Goal: Register for event/course

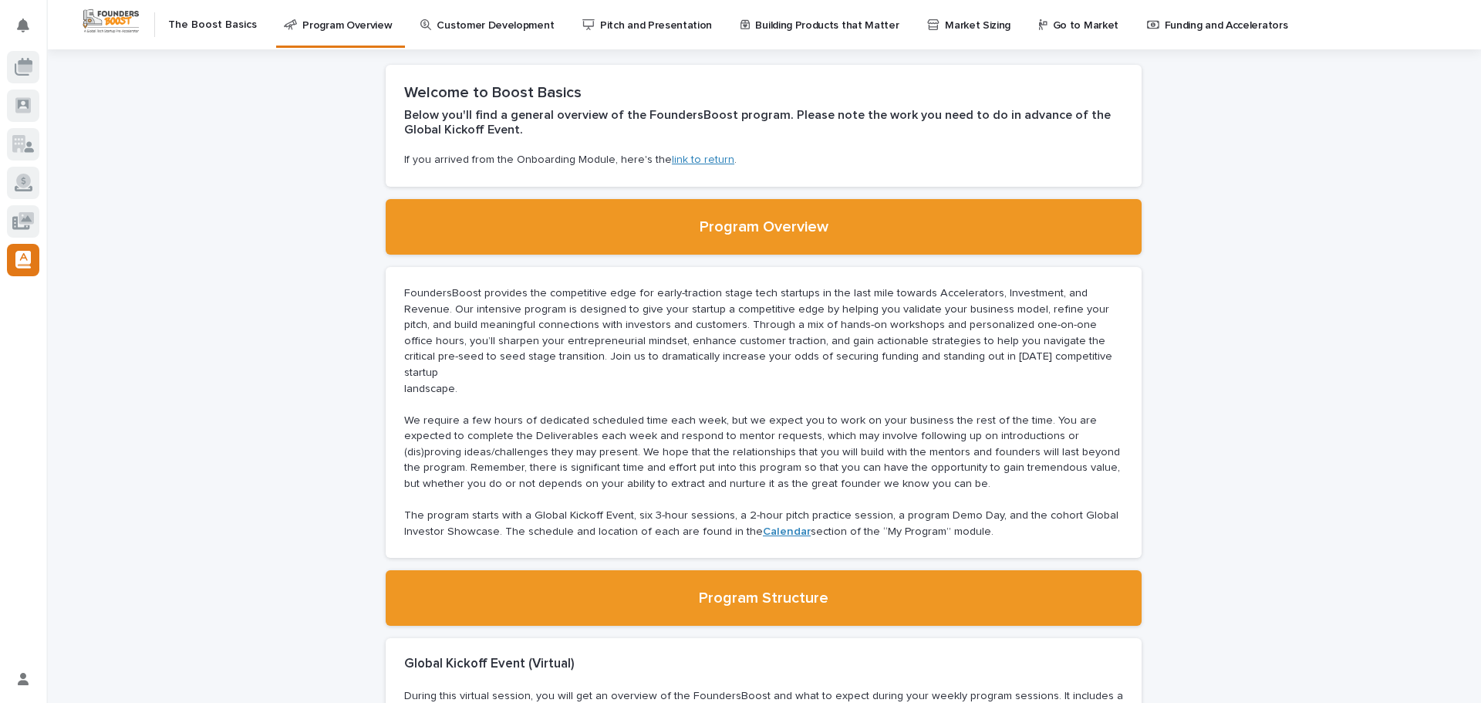
click at [22, 49] on div at bounding box center [23, 28] width 32 height 45
click at [22, 63] on icon at bounding box center [24, 67] width 18 height 18
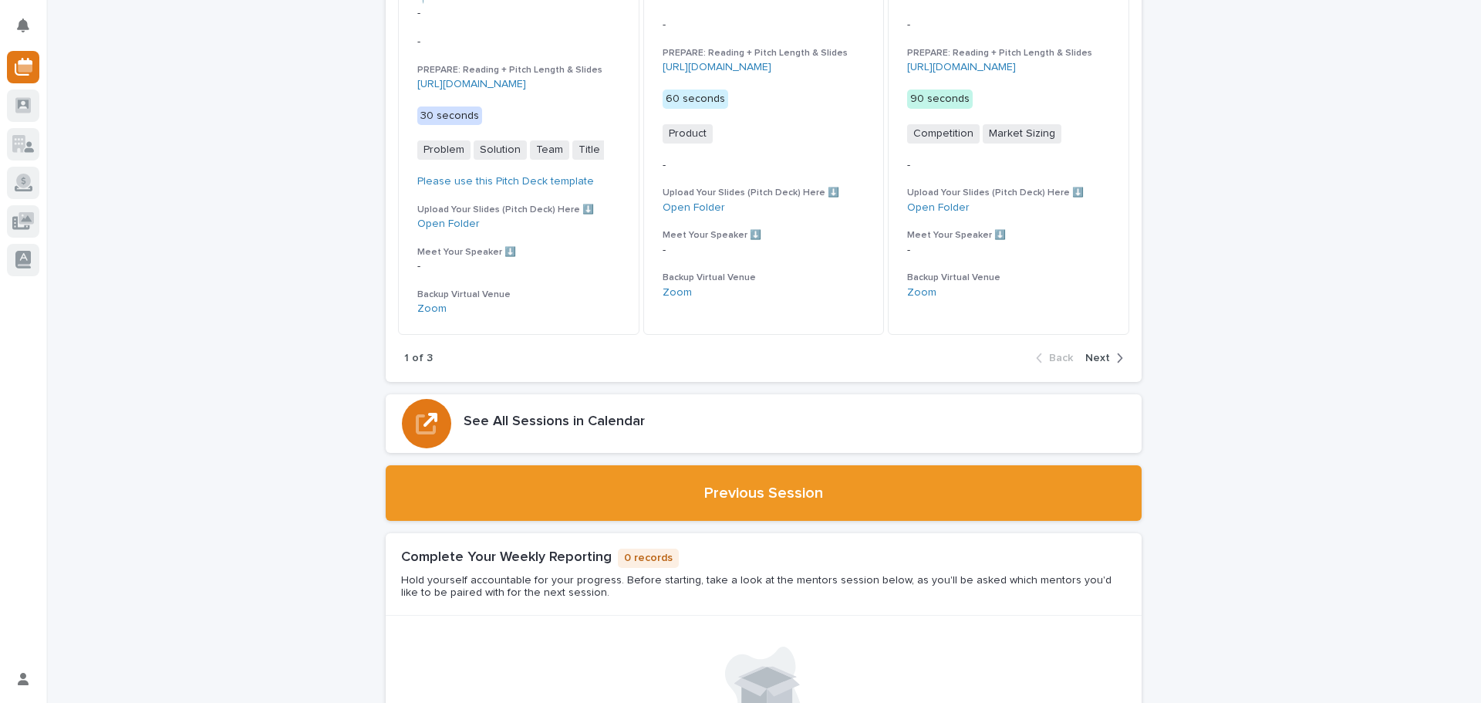
scroll to position [694, 0]
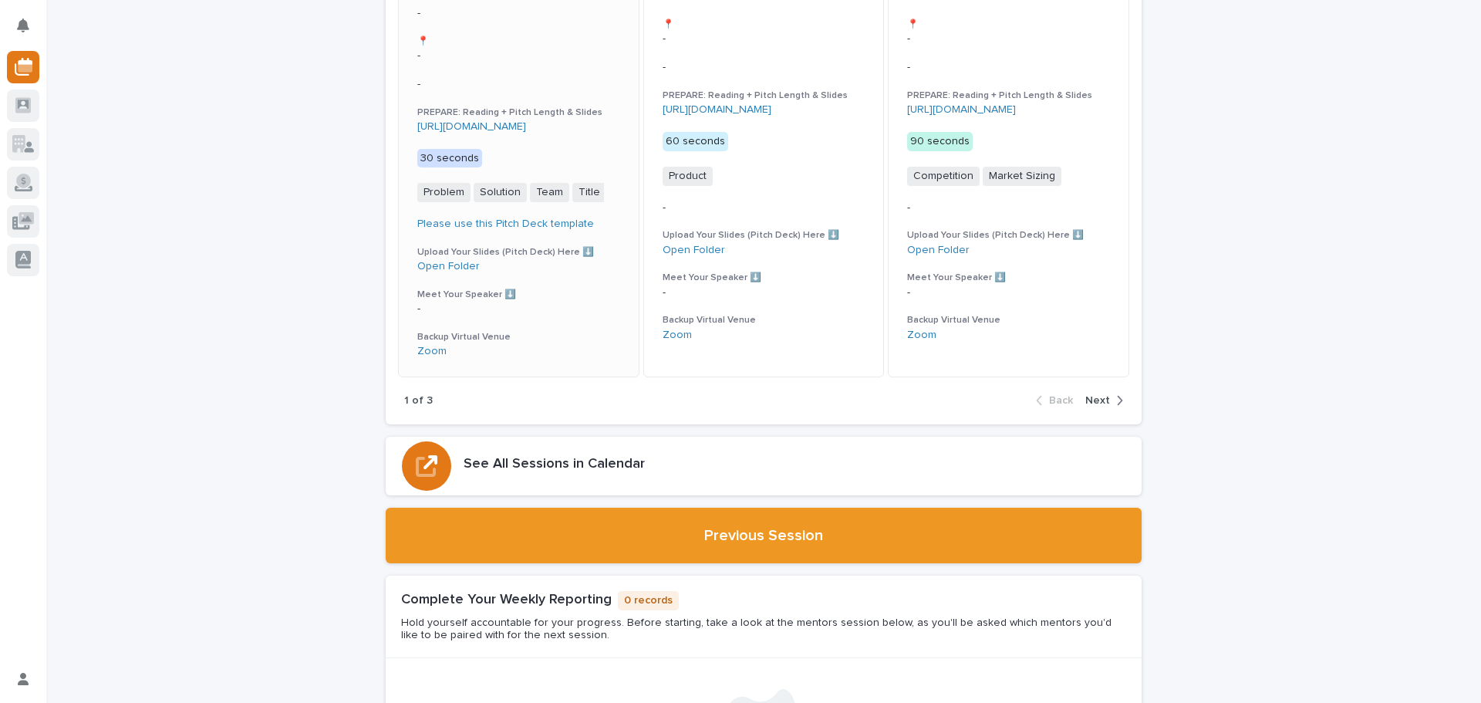
click at [556, 335] on div "Session 1 - Customer Development & Business Model Canvas - 📍 - - PREPARE: Readi…" at bounding box center [519, 149] width 240 height 453
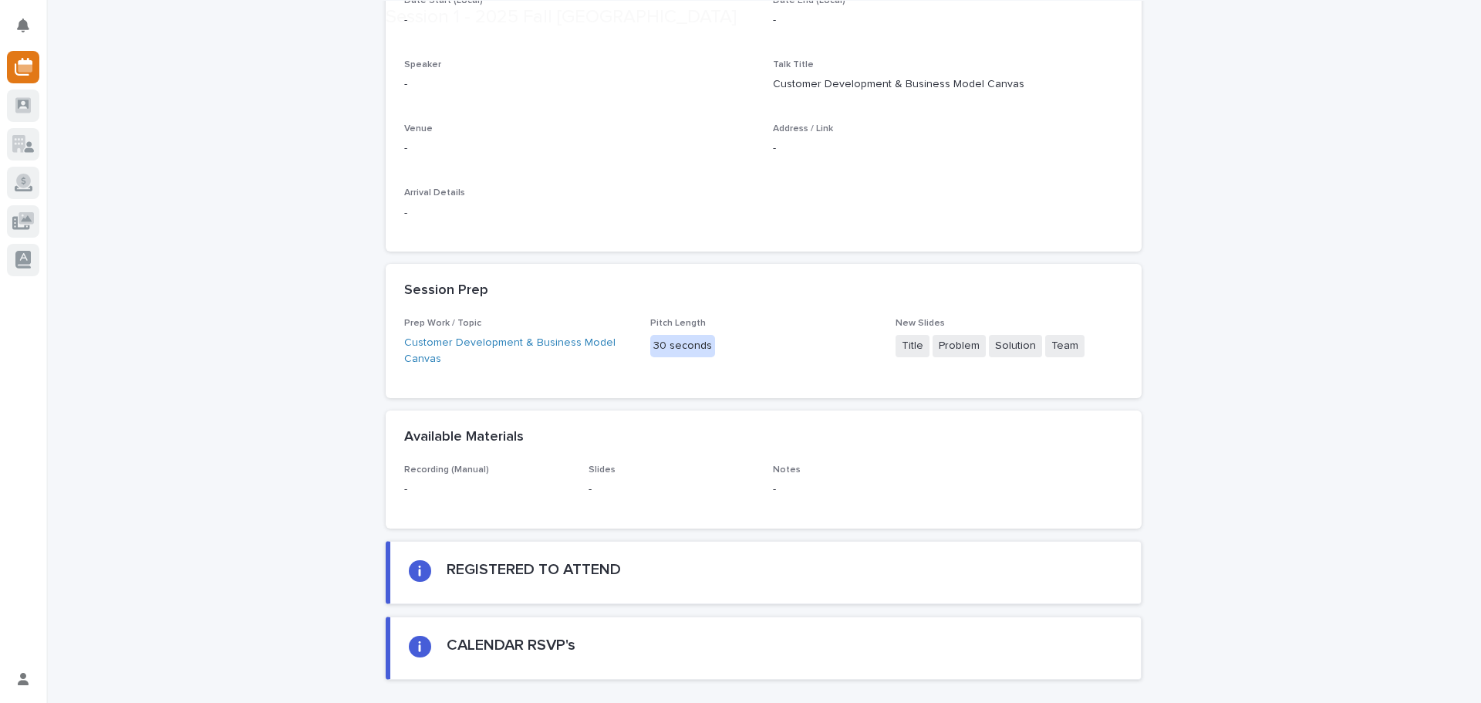
scroll to position [308, 0]
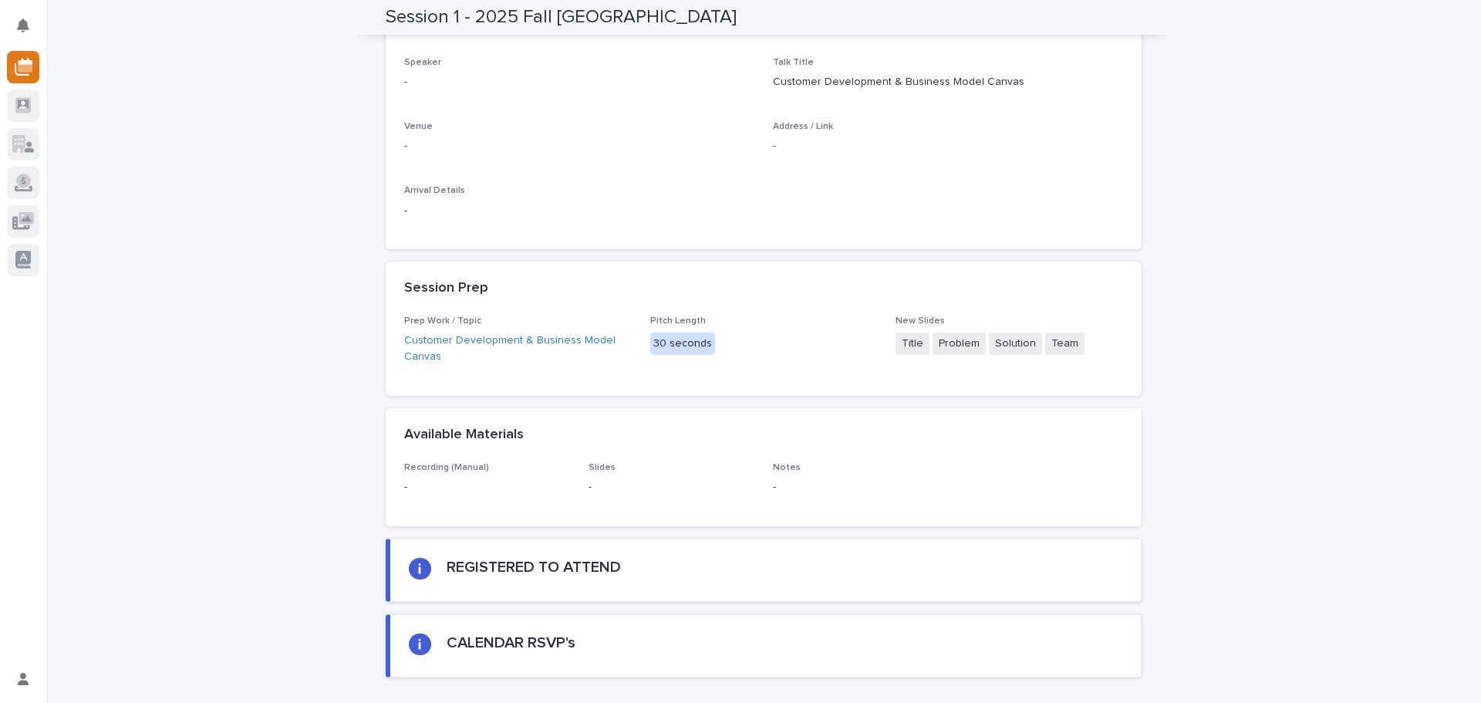
click at [537, 654] on div "CALENDAR RSVP's" at bounding box center [511, 645] width 129 height 25
click at [539, 646] on h2 "CALENDAR RSVP's" at bounding box center [511, 642] width 129 height 19
click at [421, 646] on div at bounding box center [420, 644] width 22 height 22
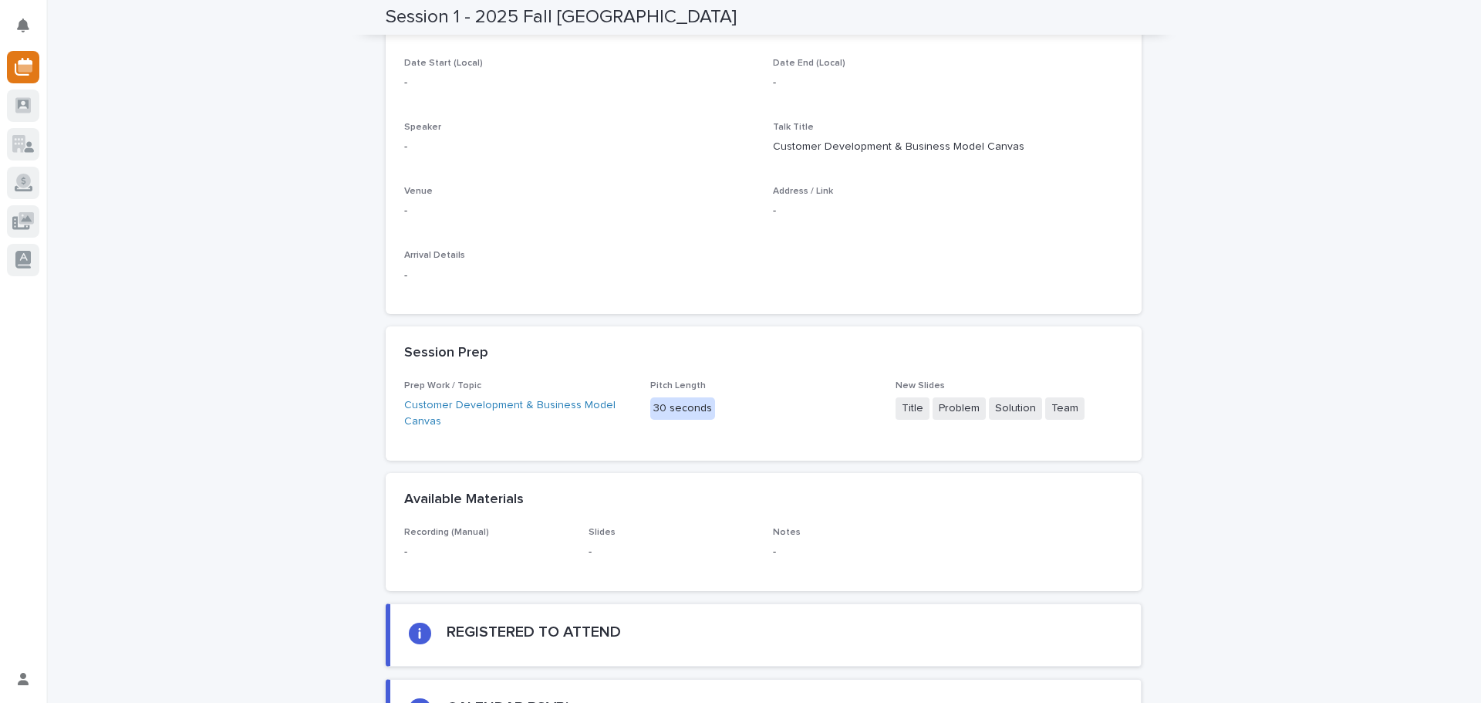
scroll to position [386, 0]
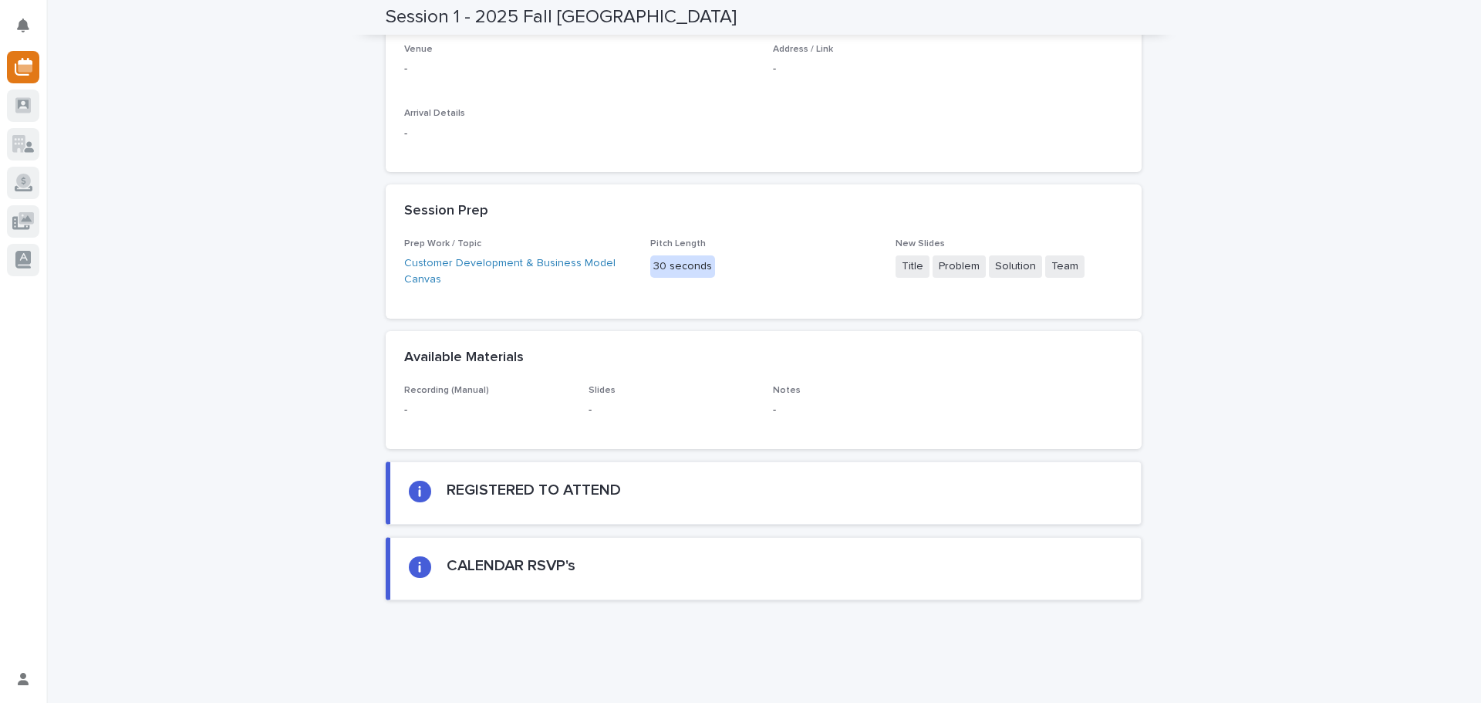
click at [430, 487] on div "REGISTERED TO ATTEND" at bounding box center [765, 492] width 713 height 25
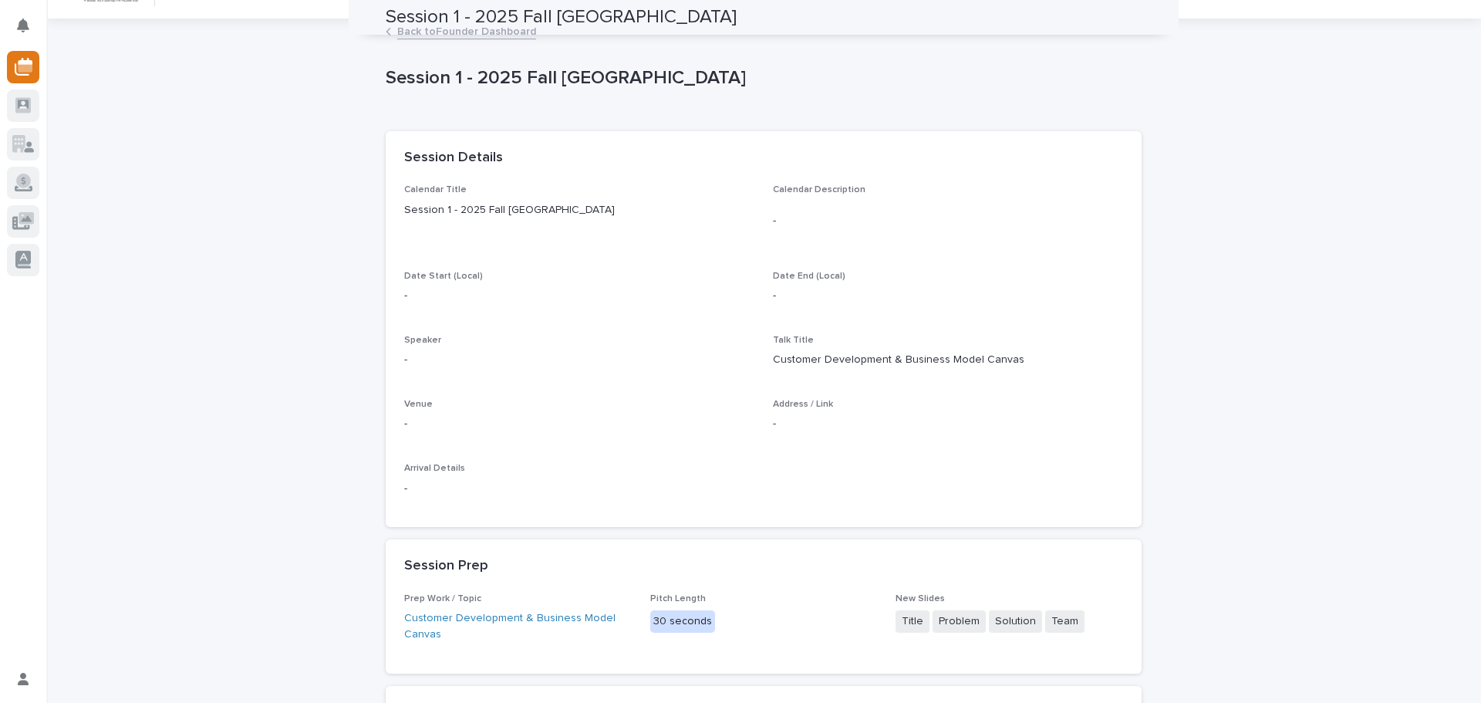
scroll to position [0, 0]
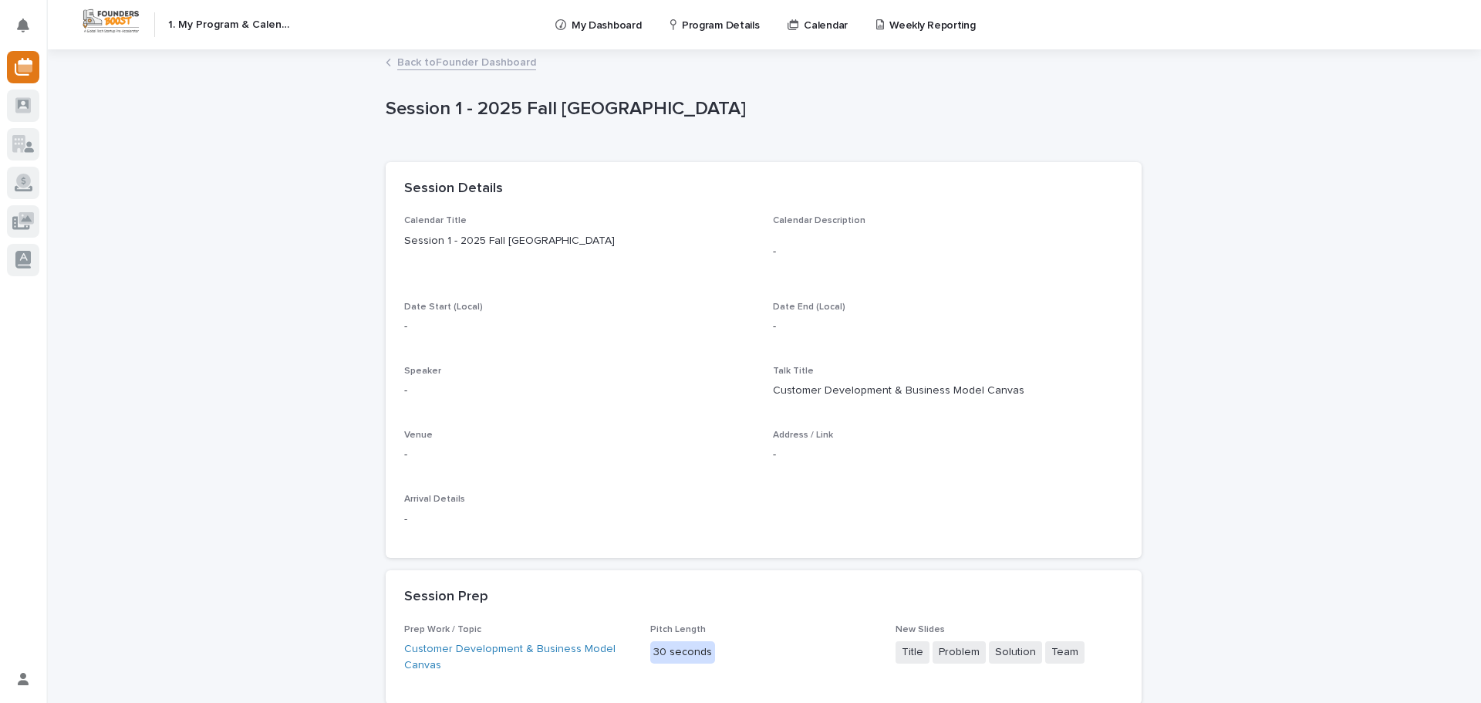
click at [422, 64] on link "Back to Founder Dashboard" at bounding box center [466, 61] width 139 height 18
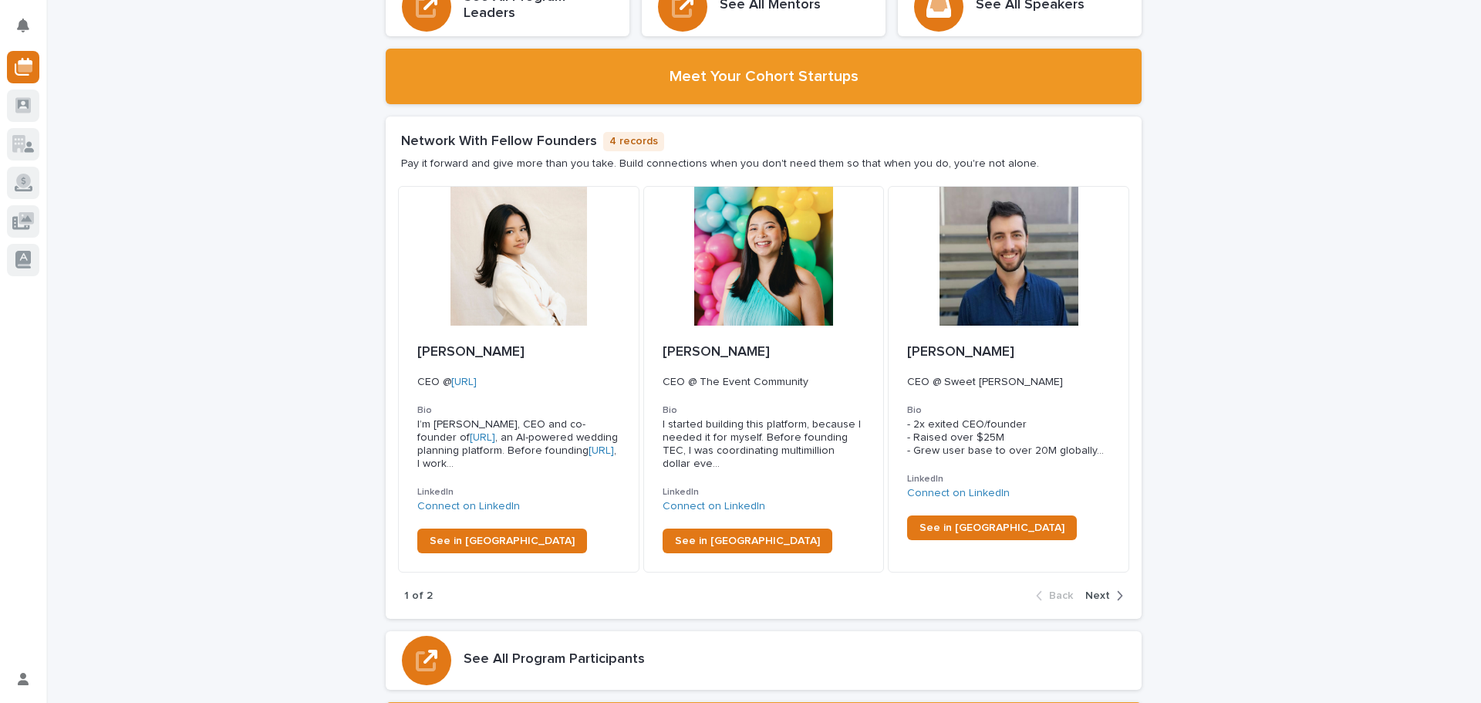
scroll to position [2545, 0]
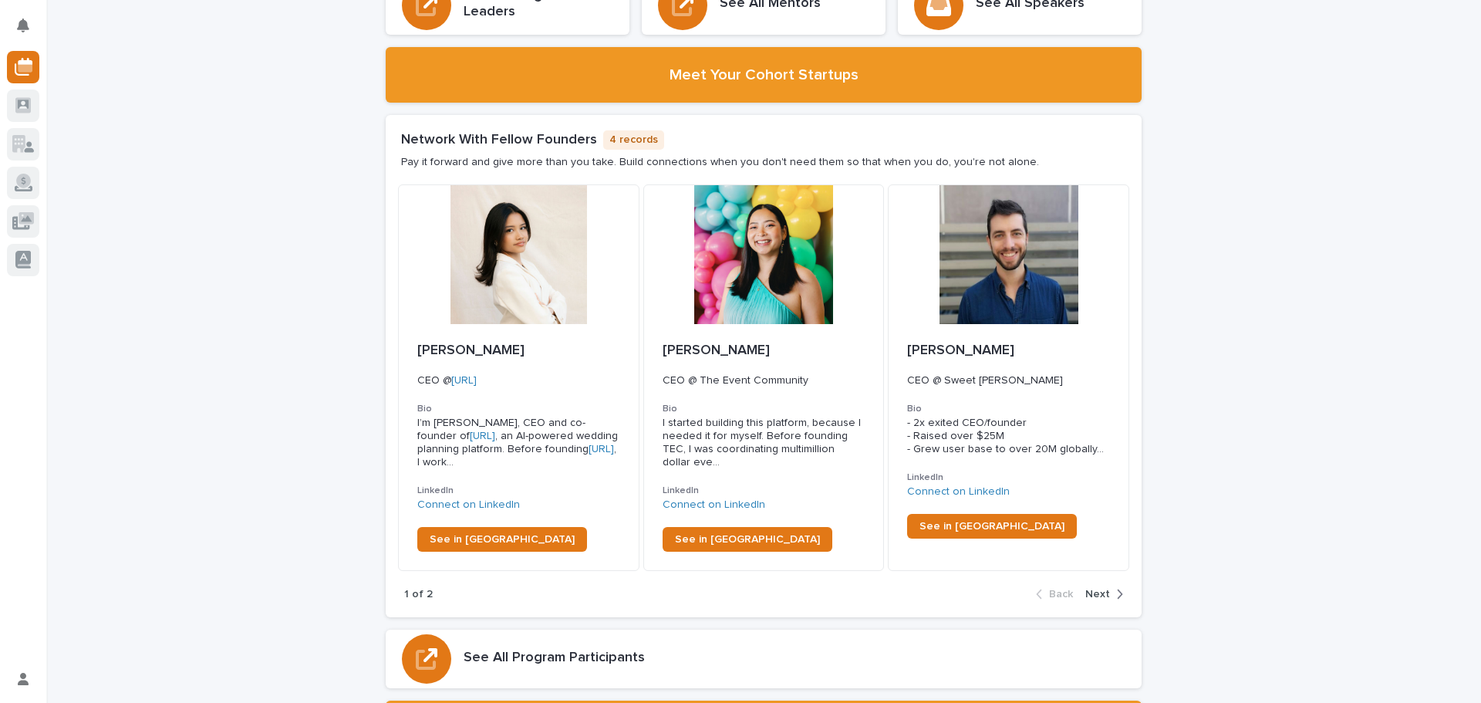
click at [1110, 587] on div "button" at bounding box center [1116, 594] width 13 height 14
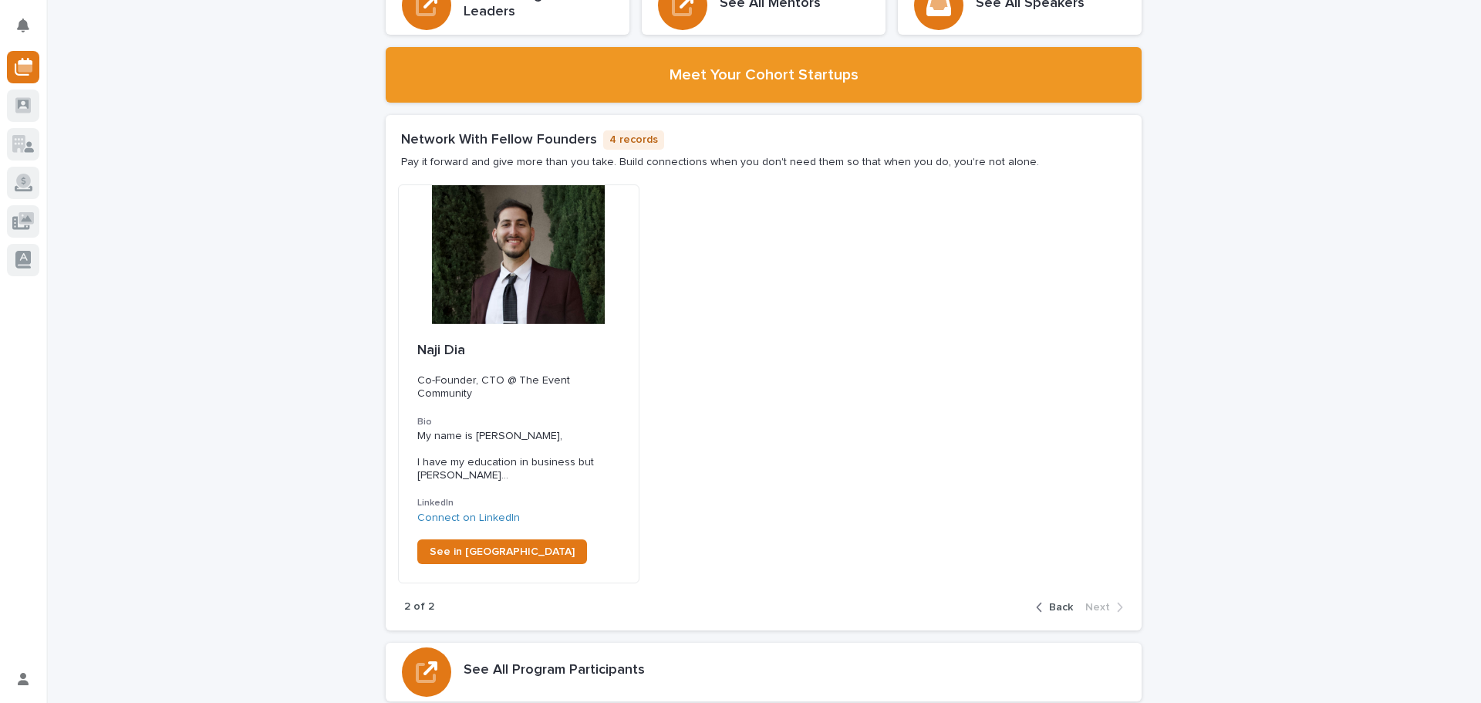
click at [1041, 600] on div "button" at bounding box center [1042, 607] width 13 height 14
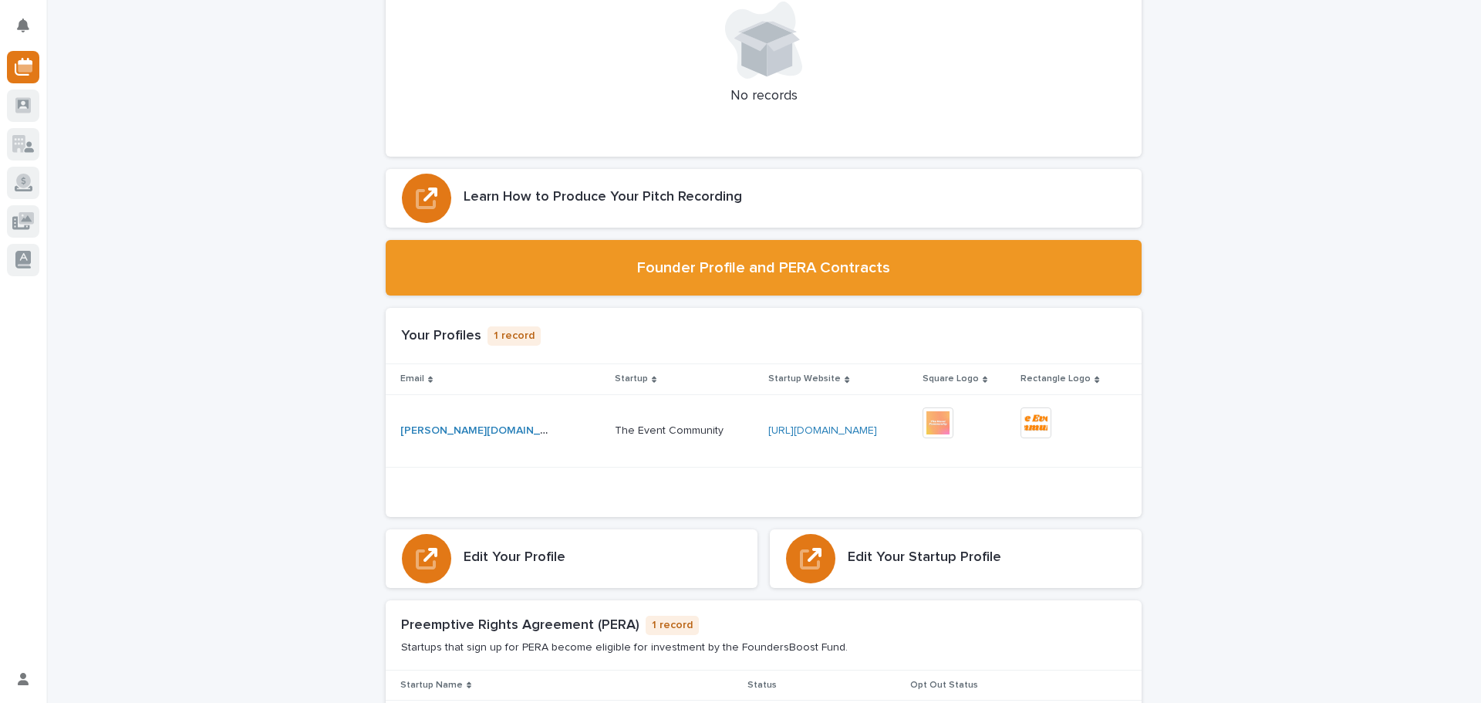
scroll to position [4562, 0]
